Goal: Task Accomplishment & Management: Use online tool/utility

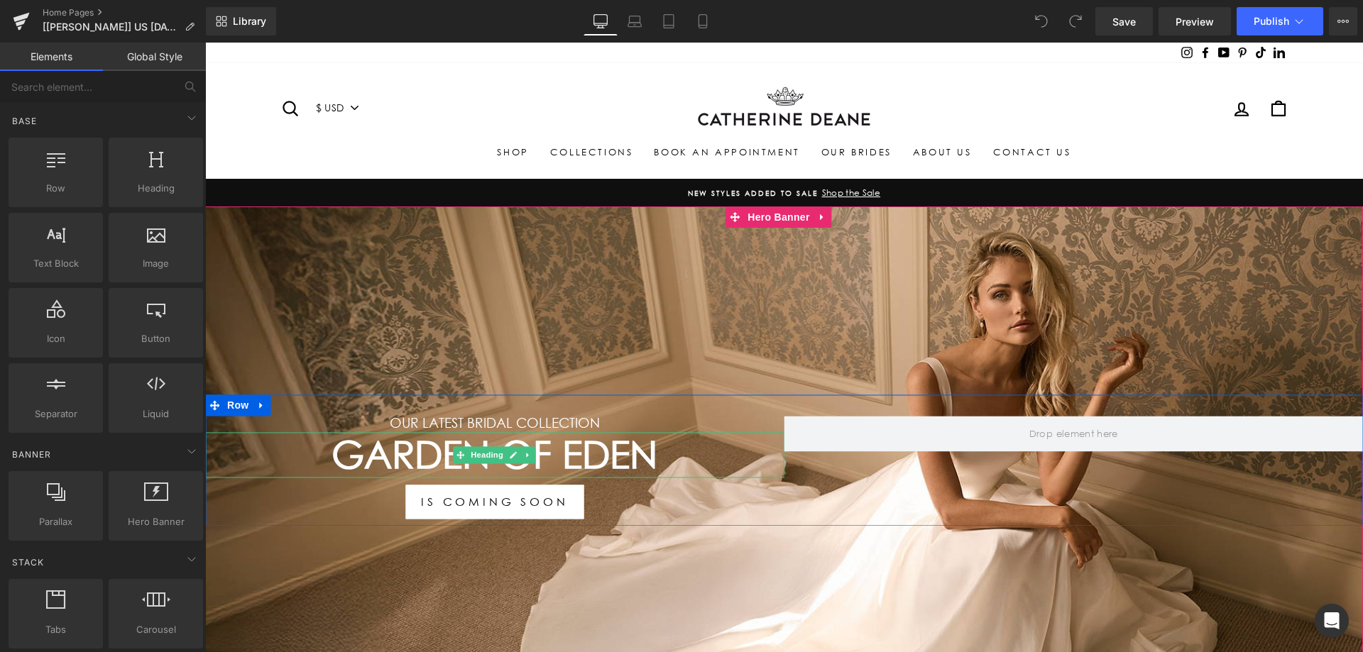
click at [424, 453] on h1 "Garden Of Eden" at bounding box center [494, 454] width 579 height 45
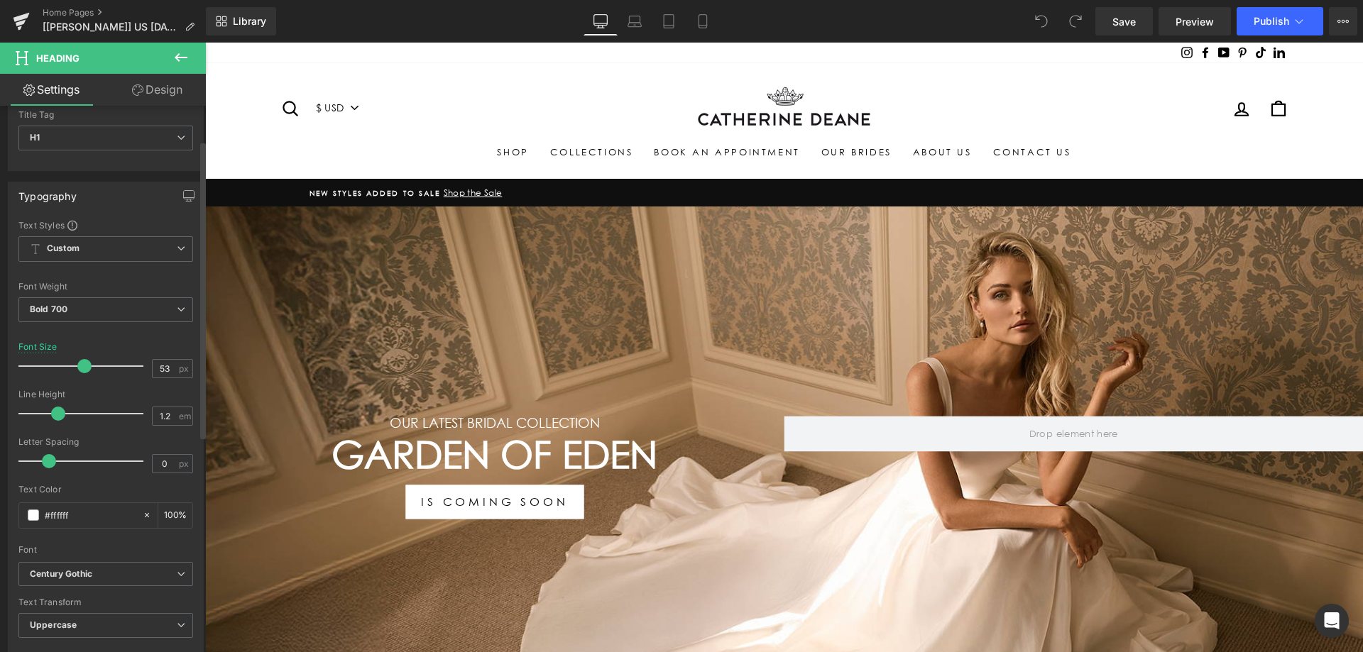
scroll to position [71, 0]
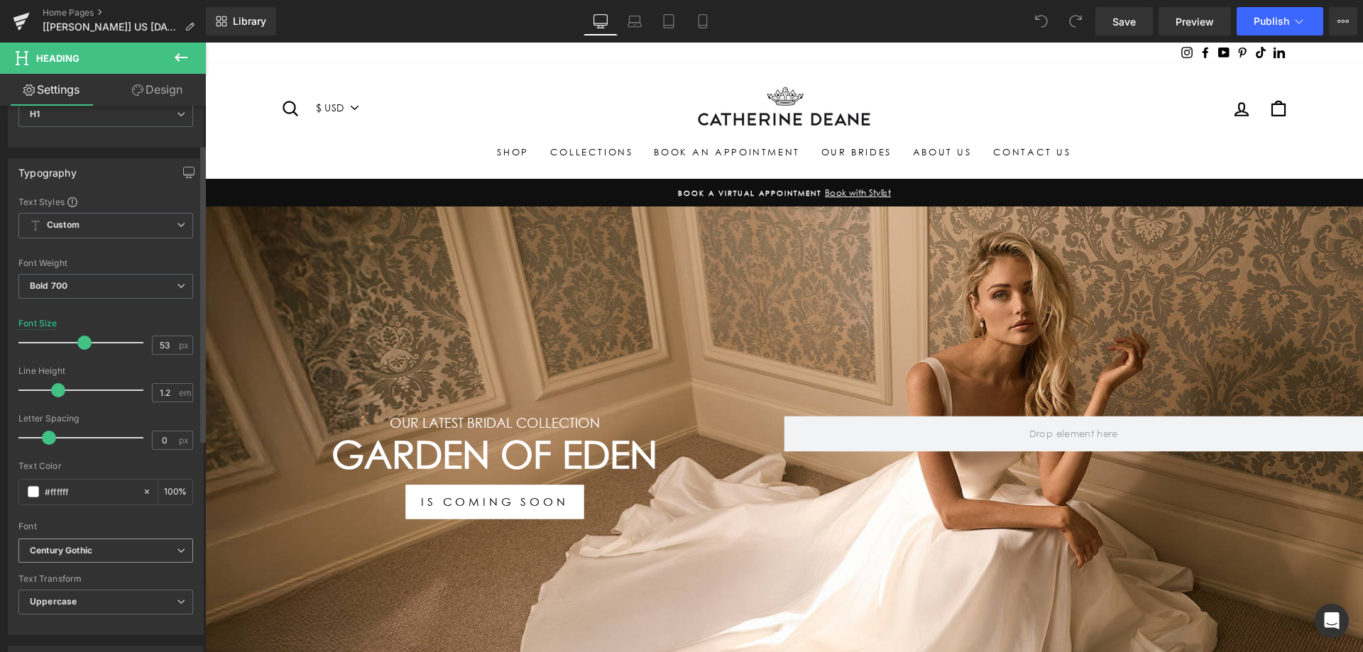
click at [112, 546] on b "Century Gothic" at bounding box center [103, 551] width 147 height 12
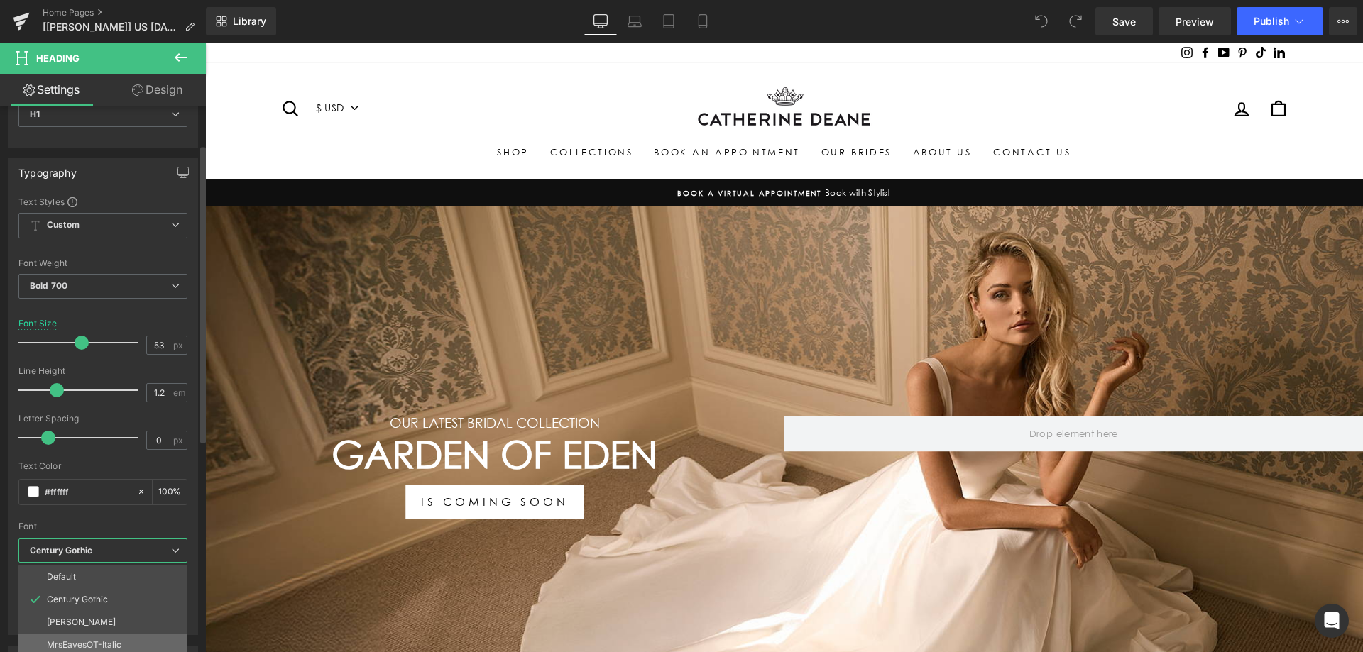
click at [106, 645] on p "MrsEavesOT-Italic" at bounding box center [84, 645] width 75 height 10
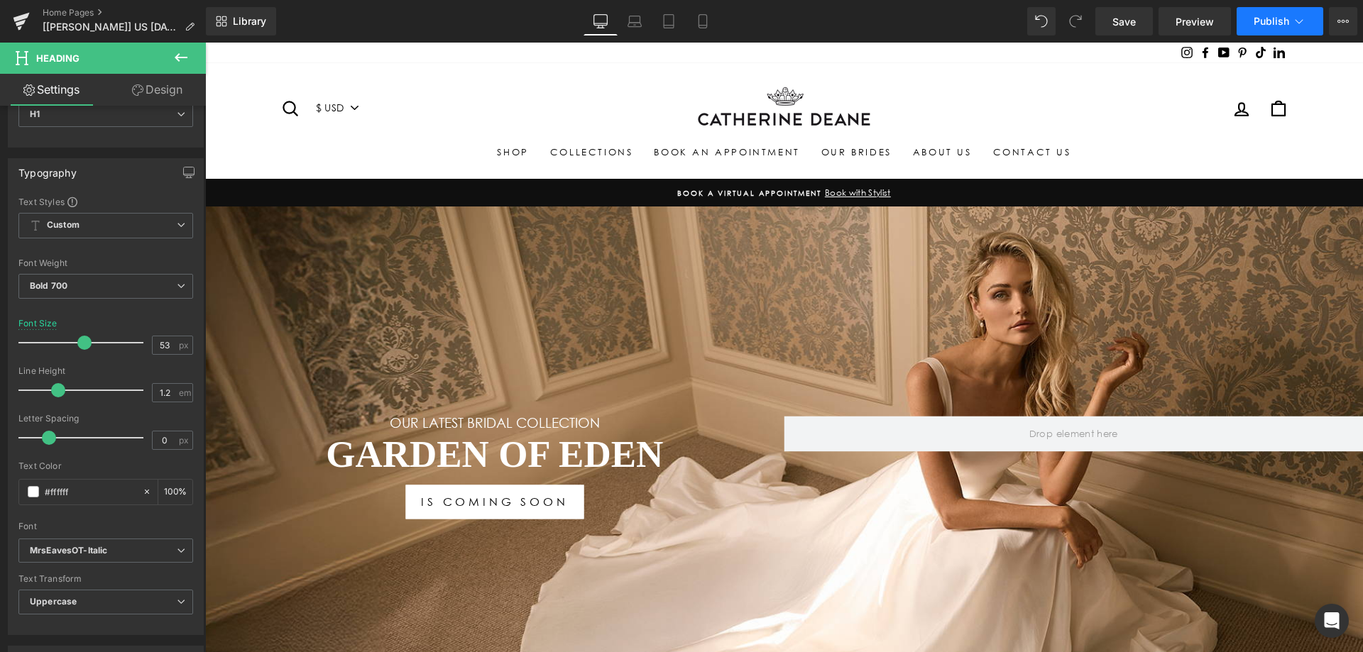
click at [1253, 33] on button "Publish" at bounding box center [1279, 21] width 87 height 28
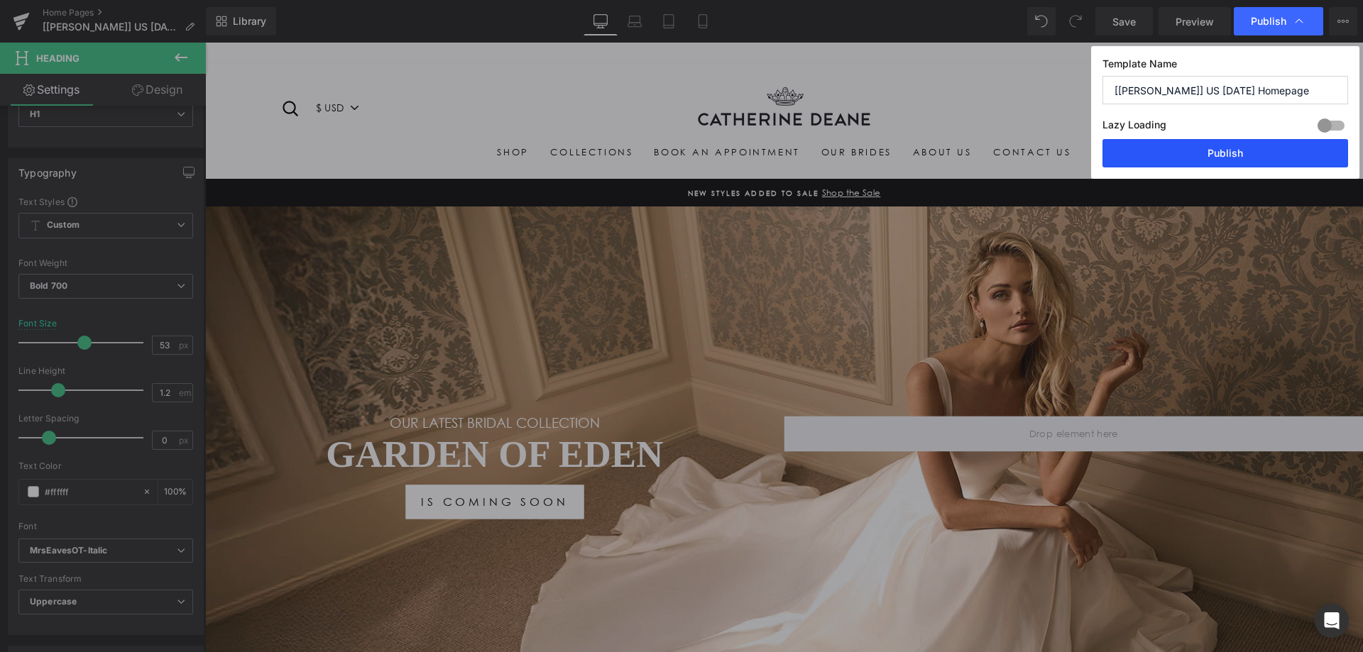
click at [1190, 155] on button "Publish" at bounding box center [1225, 153] width 246 height 28
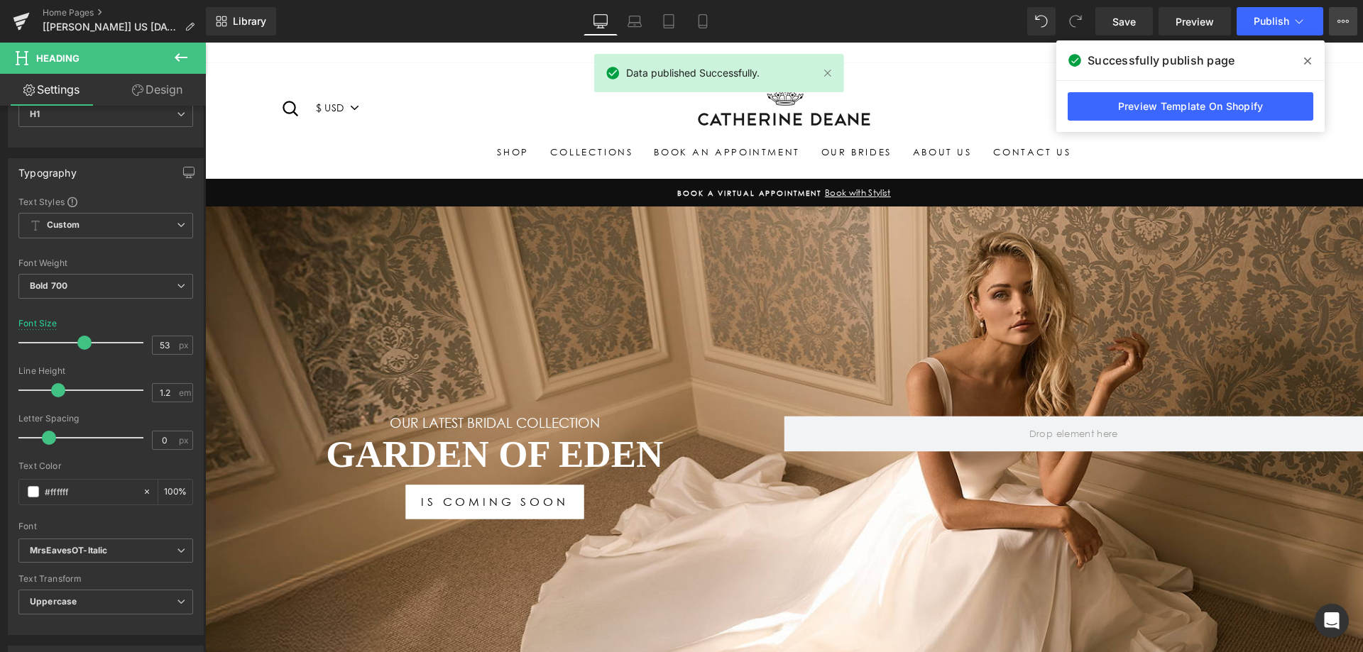
click at [1348, 15] on button "View Live Page View with current Template Save Template to Library Schedule Pub…" at bounding box center [1343, 21] width 28 height 28
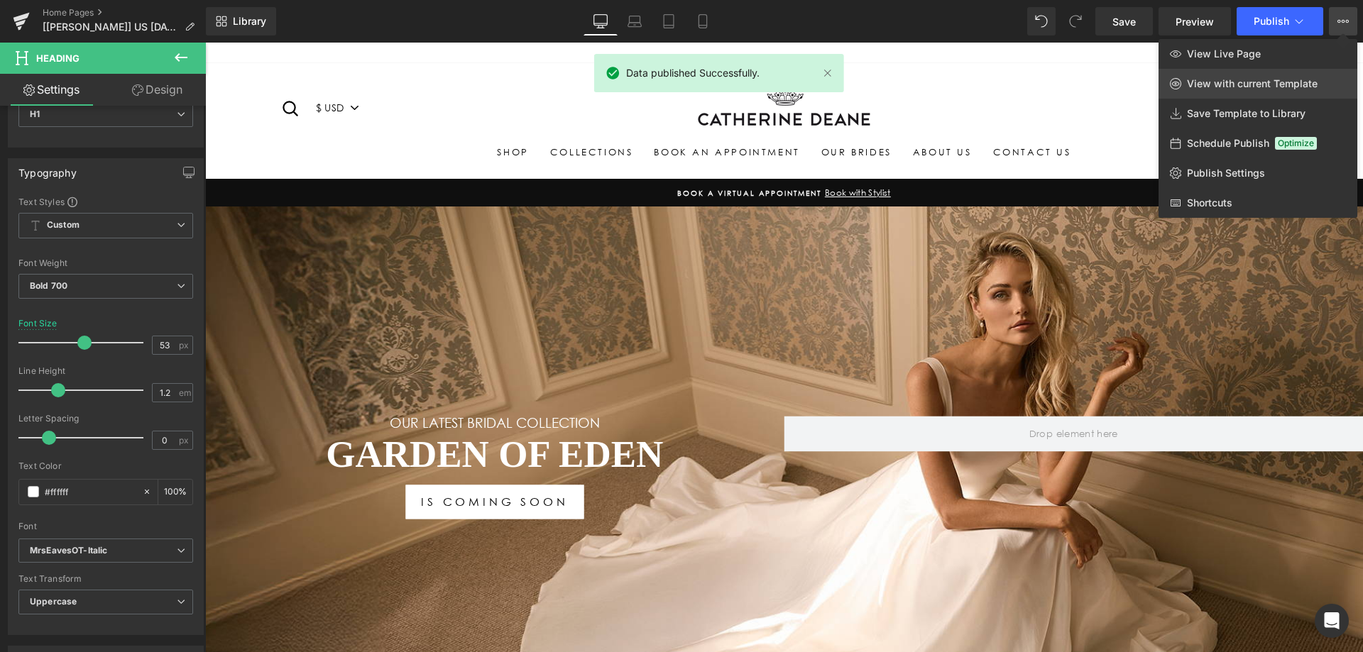
click at [1209, 72] on link "View with current Template" at bounding box center [1257, 84] width 199 height 30
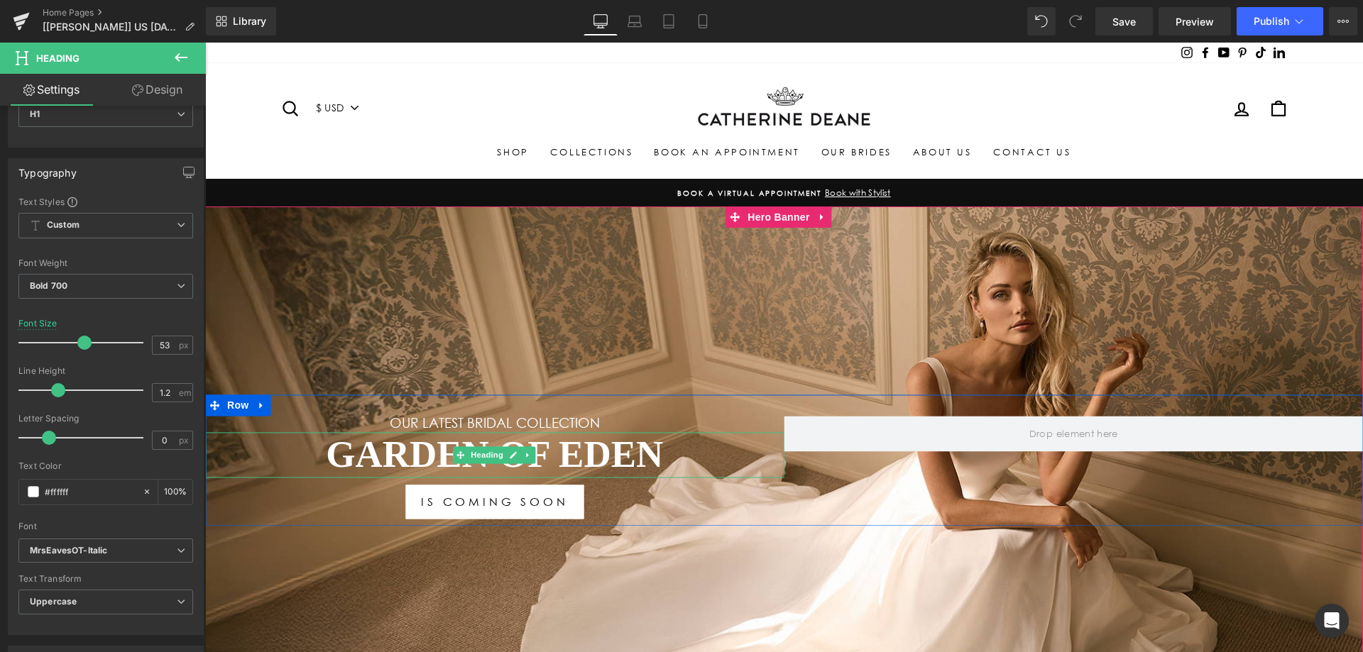
click at [493, 453] on span "Heading" at bounding box center [487, 454] width 38 height 17
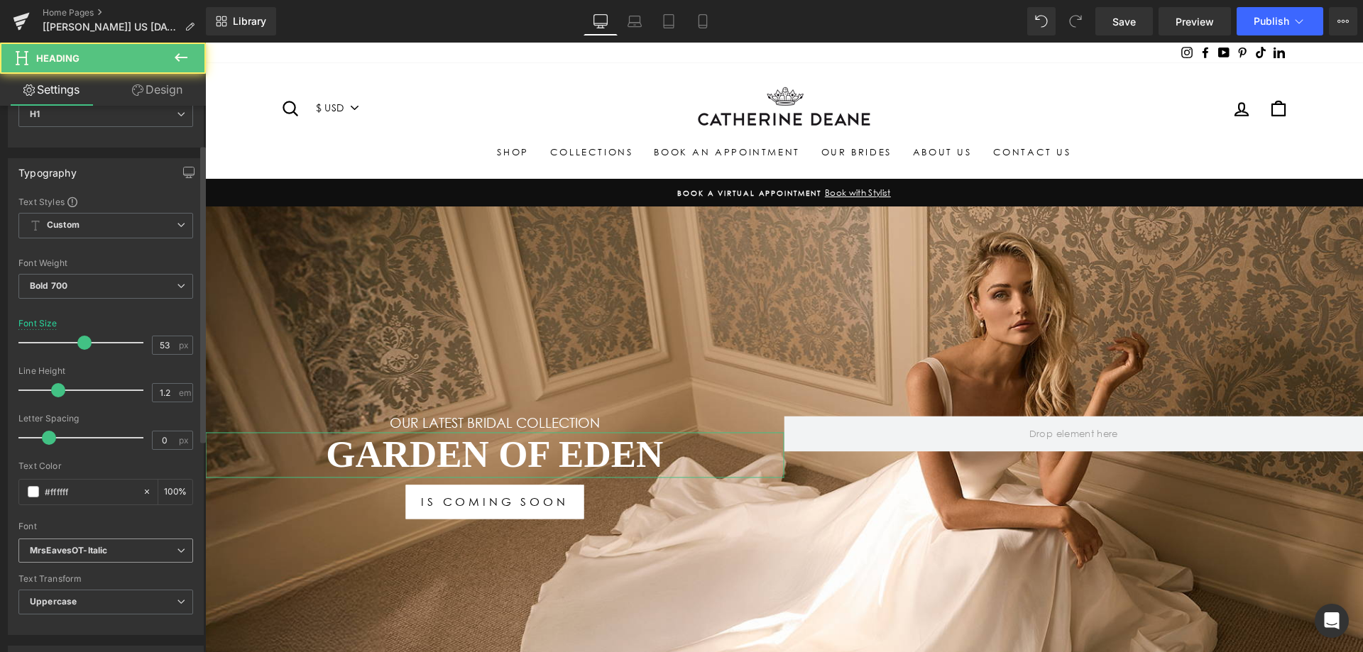
click at [106, 551] on icon "MrsEavesOT-Italic" at bounding box center [68, 551] width 77 height 12
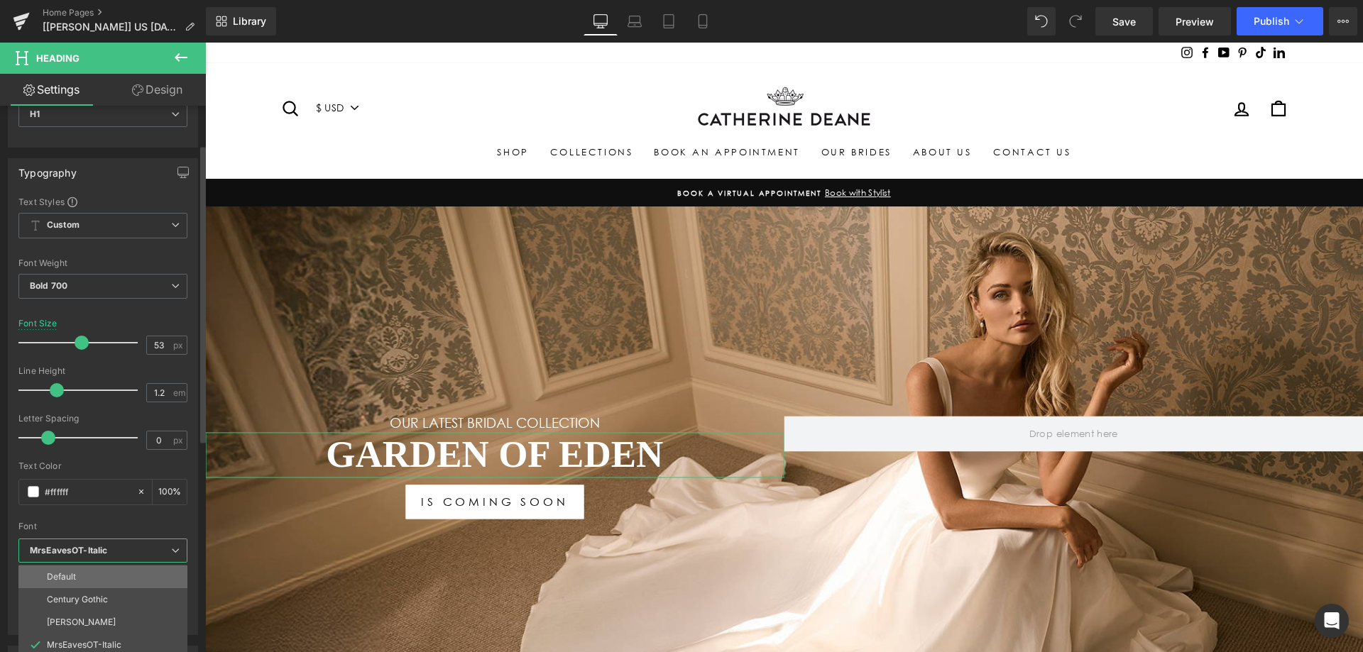
click at [99, 571] on li "Default" at bounding box center [102, 577] width 169 height 23
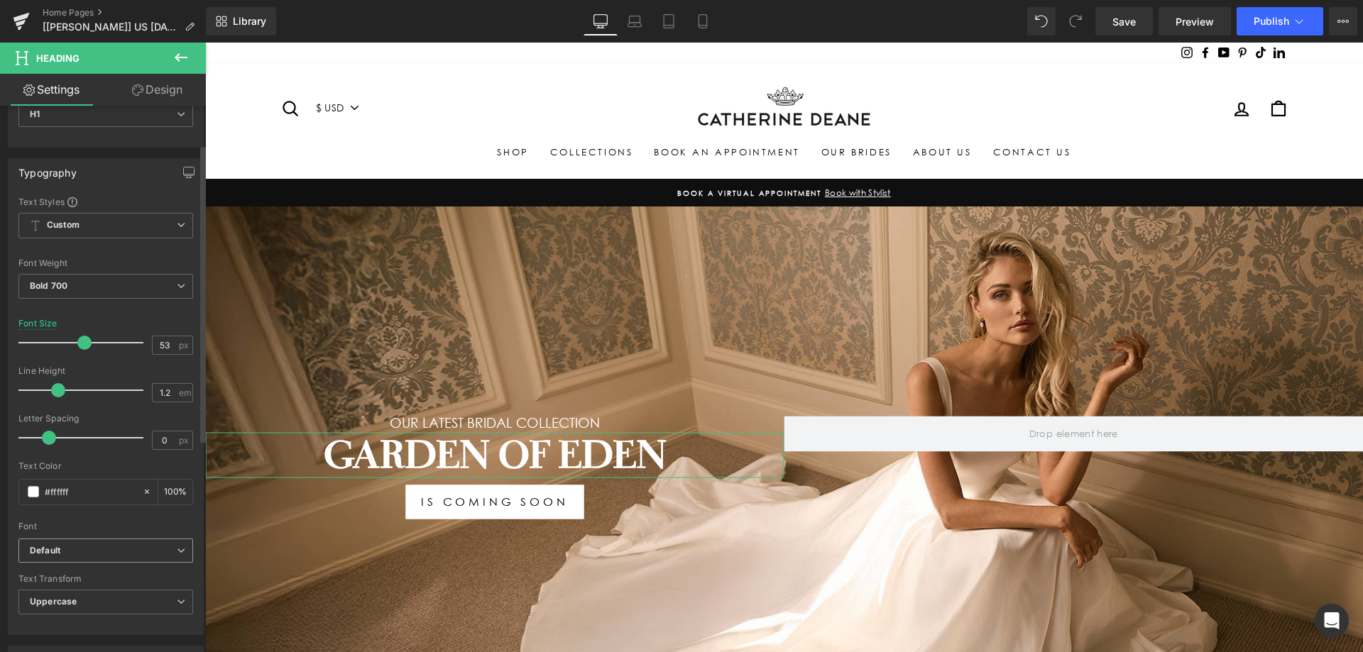
drag, startPoint x: 113, startPoint y: 550, endPoint x: 102, endPoint y: 577, distance: 29.0
click at [112, 552] on b "Default" at bounding box center [103, 551] width 147 height 12
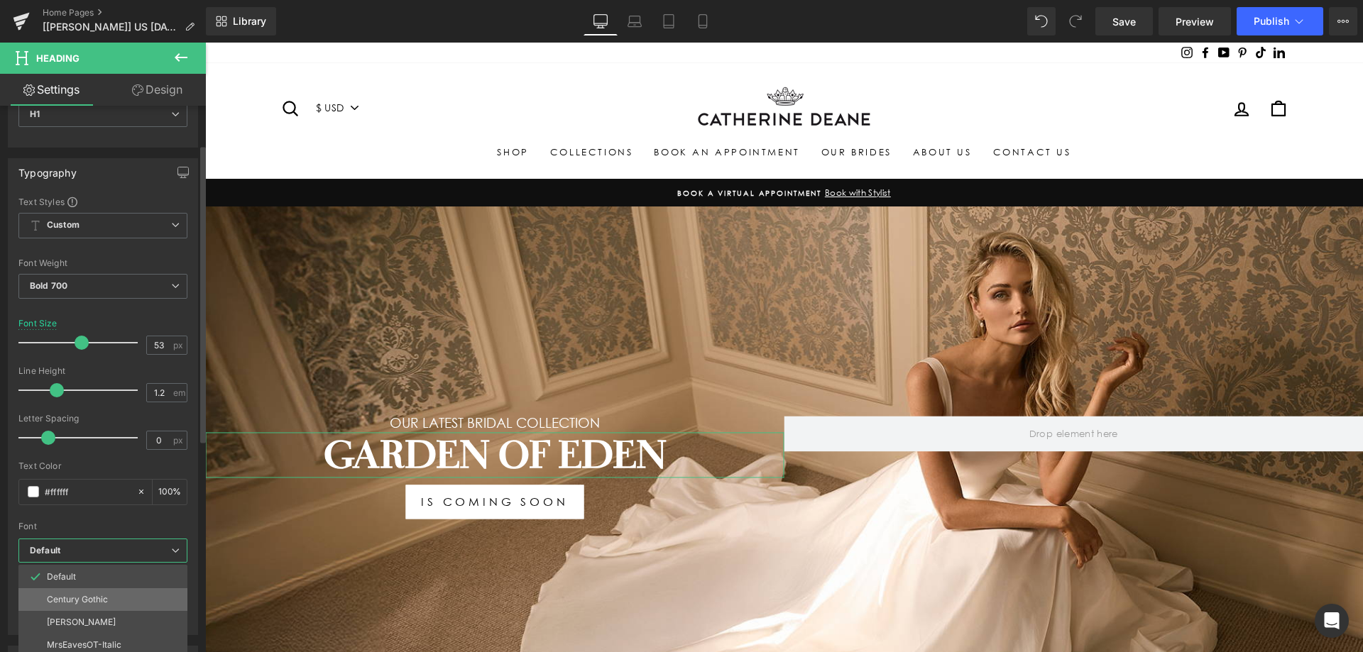
click at [91, 598] on p "Century Gothic" at bounding box center [77, 600] width 61 height 10
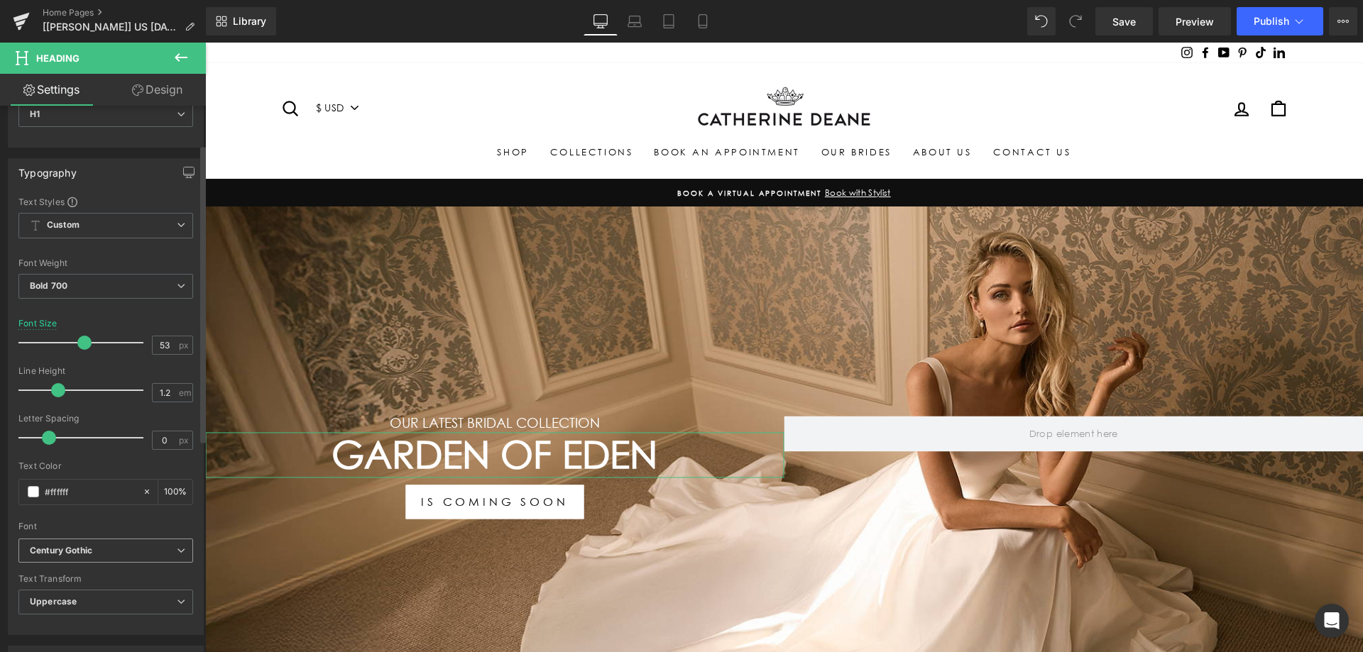
click at [100, 556] on b "Century Gothic" at bounding box center [103, 551] width 147 height 12
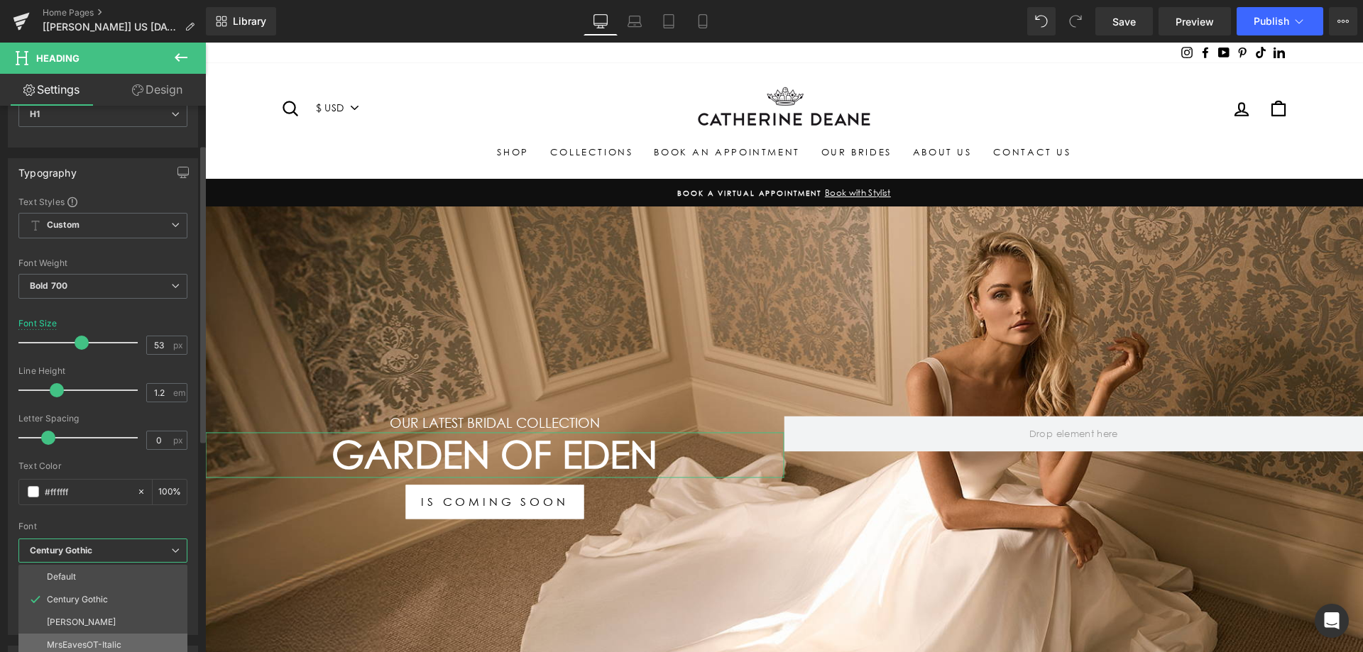
click at [97, 634] on li "MrsEavesOT-Italic" at bounding box center [102, 645] width 169 height 23
